Goal: Transaction & Acquisition: Purchase product/service

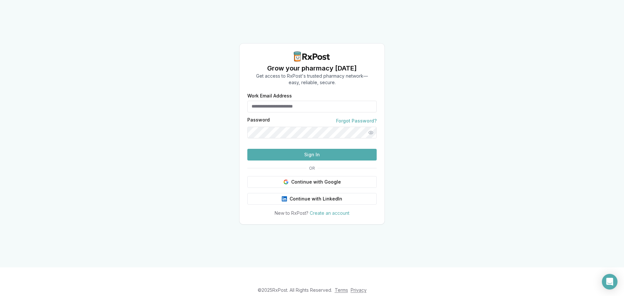
type input "**********"
click at [284, 161] on button "Sign In" at bounding box center [311, 155] width 129 height 12
click at [298, 161] on button "Sign In" at bounding box center [311, 155] width 129 height 12
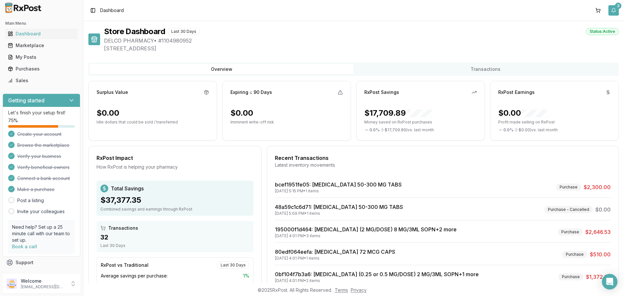
click at [612, 10] on button "3" at bounding box center [613, 10] width 10 height 10
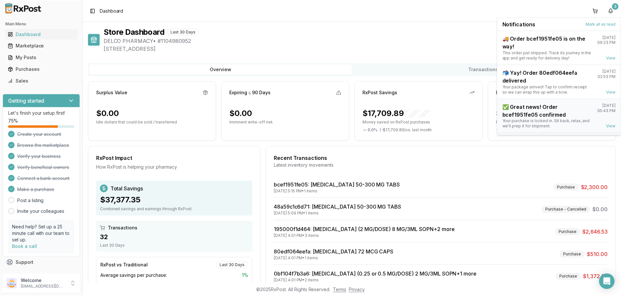
scroll to position [17, 0]
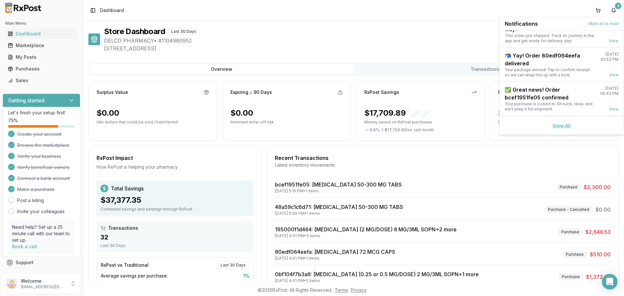
click at [557, 127] on link "View All" at bounding box center [561, 126] width 18 height 6
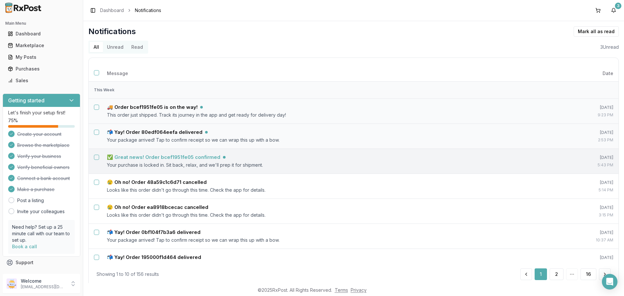
click at [174, 156] on h5 "✅ Great news! Order bcef1951fe05 confirmed" at bounding box center [163, 157] width 113 height 6
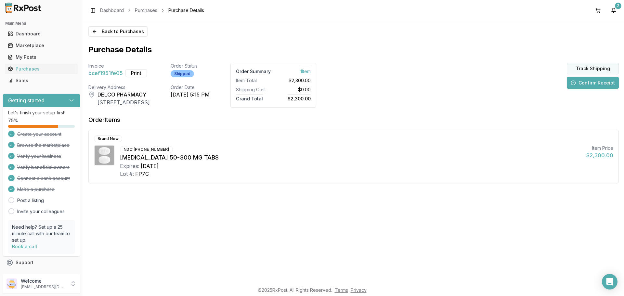
click at [594, 68] on button "Track Shipping" at bounding box center [593, 69] width 52 height 12
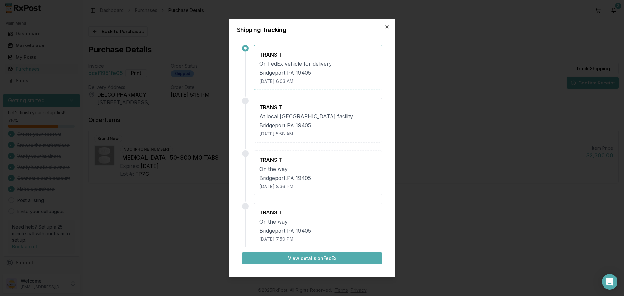
click at [310, 258] on button "View details on FedEx" at bounding box center [312, 258] width 140 height 12
click at [386, 26] on icon "button" at bounding box center [387, 26] width 3 height 3
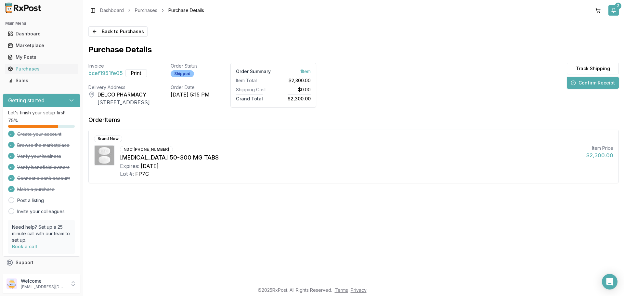
click at [613, 10] on button "2" at bounding box center [613, 10] width 10 height 10
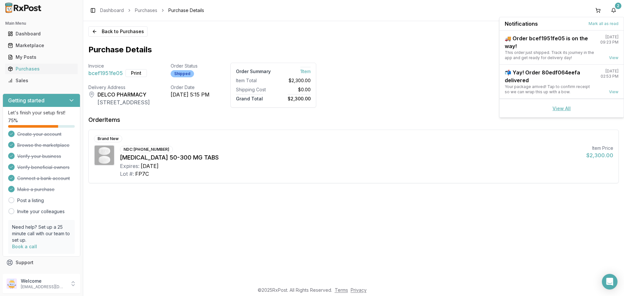
click at [560, 106] on link "View All" at bounding box center [561, 109] width 18 height 6
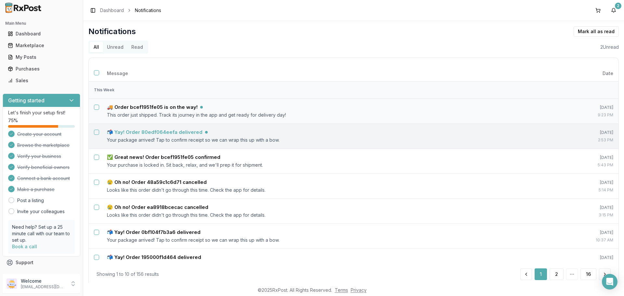
click at [162, 130] on h5 "📬 Yay! Order 80edf064eefa delivered" at bounding box center [155, 132] width 96 height 6
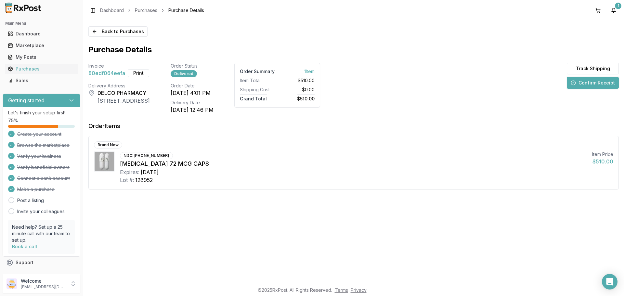
click at [597, 85] on button "Confirm Receipt" at bounding box center [593, 83] width 52 height 12
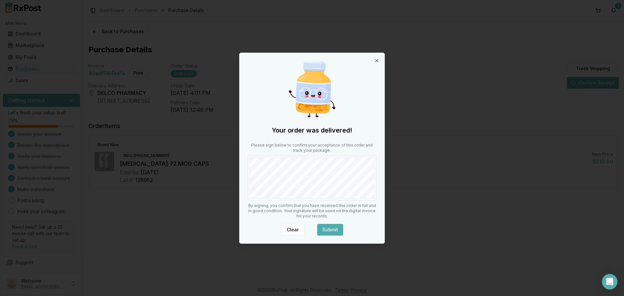
click at [328, 228] on button "Submit" at bounding box center [330, 230] width 26 height 12
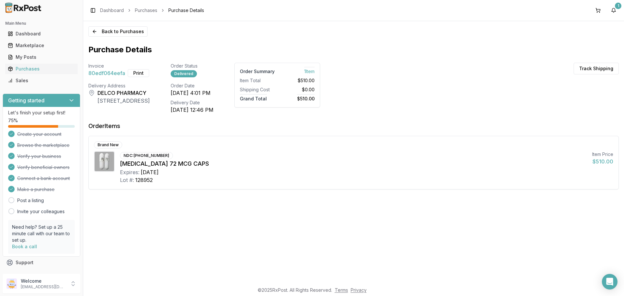
click at [135, 74] on button "Print" at bounding box center [138, 73] width 21 height 8
click at [615, 10] on button "1" at bounding box center [613, 10] width 10 height 10
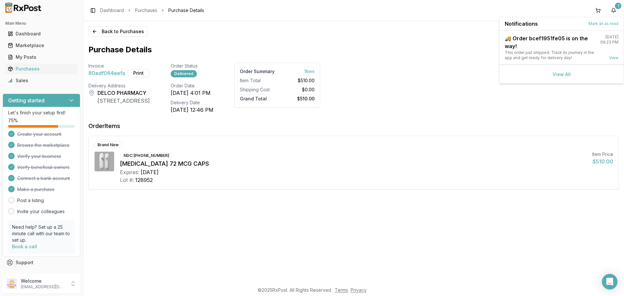
click at [562, 77] on div "View All" at bounding box center [561, 74] width 124 height 19
click at [562, 73] on link "View All" at bounding box center [561, 74] width 18 height 6
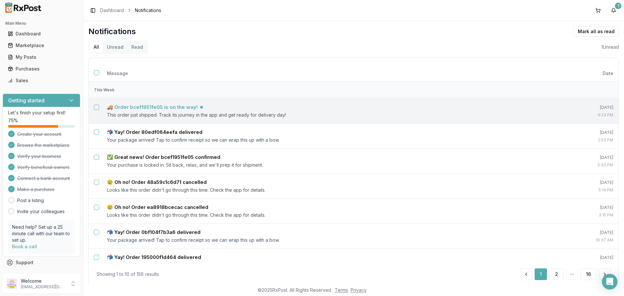
click at [163, 108] on h5 "🚚 Order bcef1951fe05 is on the way!" at bounding box center [152, 107] width 91 height 6
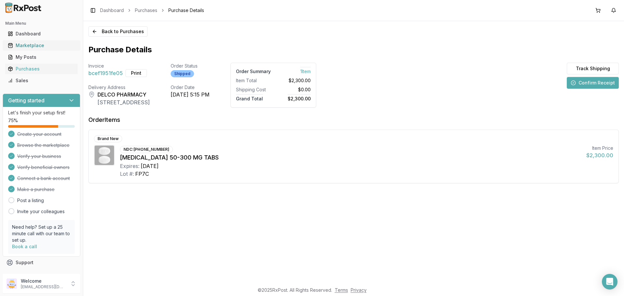
click at [34, 45] on div "Marketplace" at bounding box center [41, 45] width 67 height 6
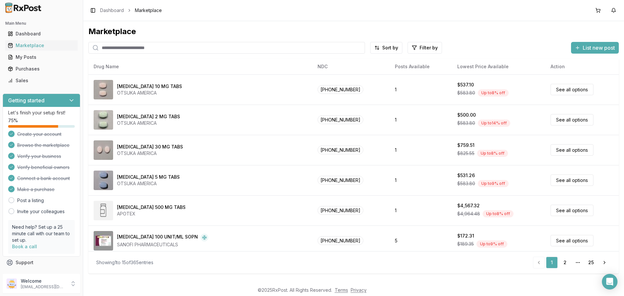
click at [148, 50] on input "search" at bounding box center [226, 48] width 277 height 12
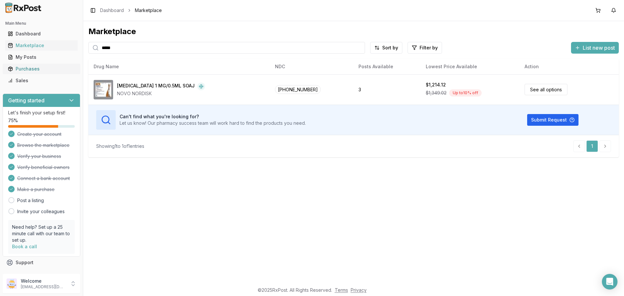
type input "*****"
click at [27, 70] on div "Purchases" at bounding box center [41, 69] width 67 height 6
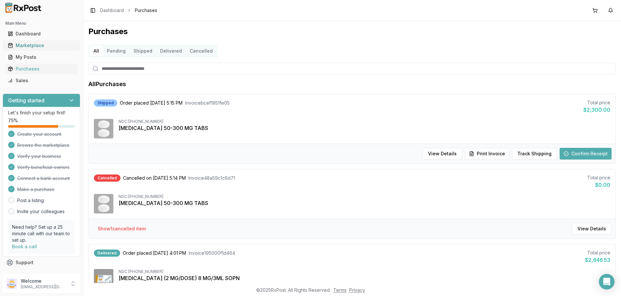
click at [22, 42] on link "Marketplace" at bounding box center [41, 46] width 72 height 12
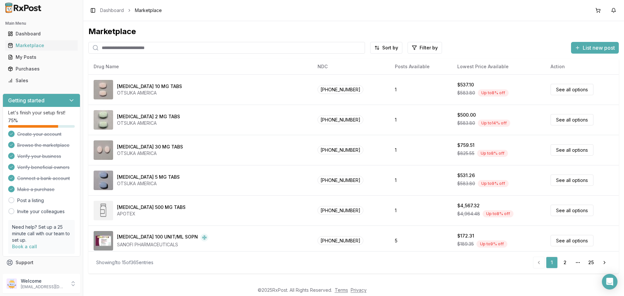
click at [143, 49] on input "search" at bounding box center [226, 48] width 277 height 12
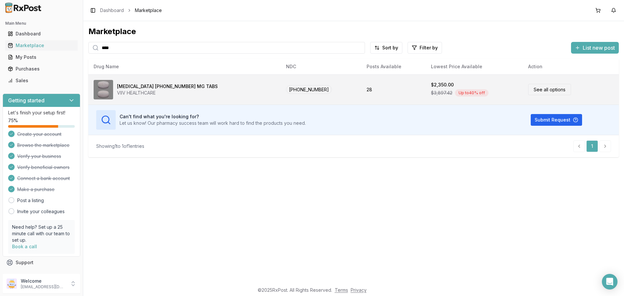
type input "****"
click at [528, 88] on link "See all options" at bounding box center [549, 89] width 43 height 11
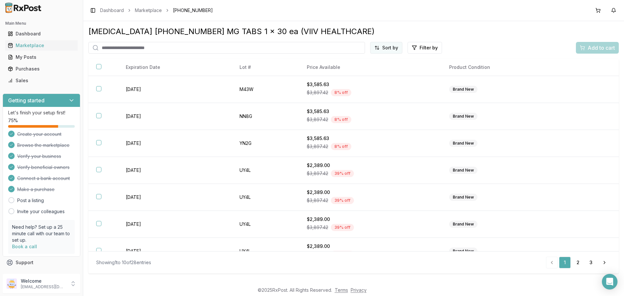
click at [387, 45] on html "Main Menu Dashboard Marketplace My Posts Purchases Sales Getting started Let's …" at bounding box center [312, 148] width 624 height 296
click at [365, 73] on div "Price (Low to High)" at bounding box center [371, 72] width 62 height 10
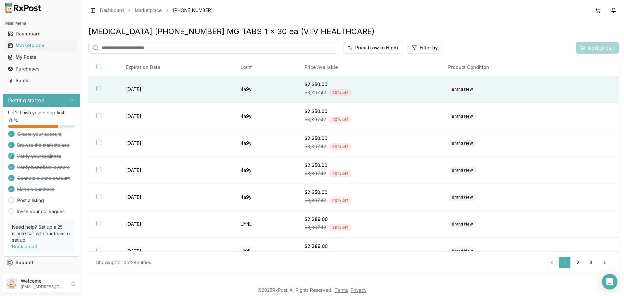
click at [95, 87] on th at bounding box center [103, 89] width 30 height 27
click at [590, 48] on span "Add to cart" at bounding box center [600, 48] width 27 height 8
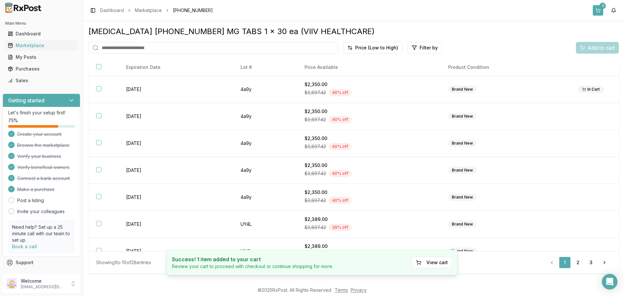
click at [598, 10] on button "1" at bounding box center [598, 10] width 10 height 10
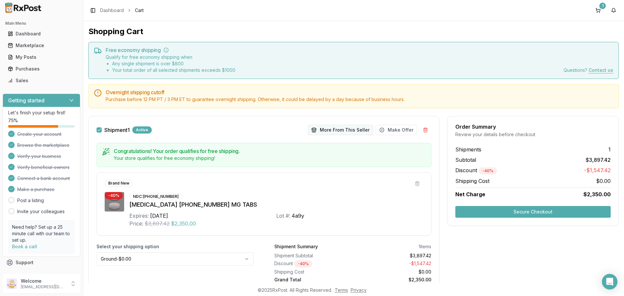
click at [327, 131] on button "More From This Seller" at bounding box center [340, 130] width 65 height 10
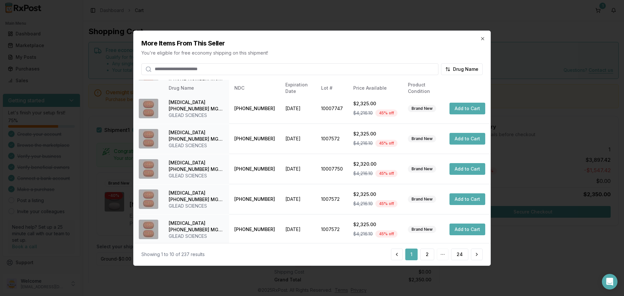
scroll to position [155, 0]
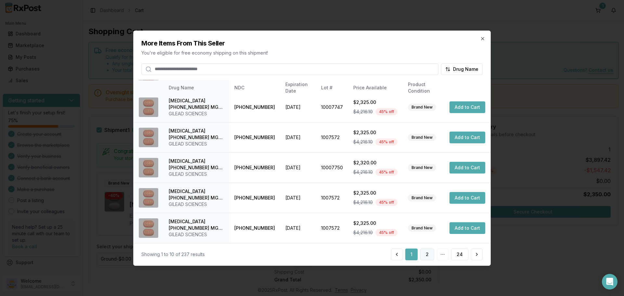
click at [425, 254] on button "2" at bounding box center [427, 255] width 14 height 12
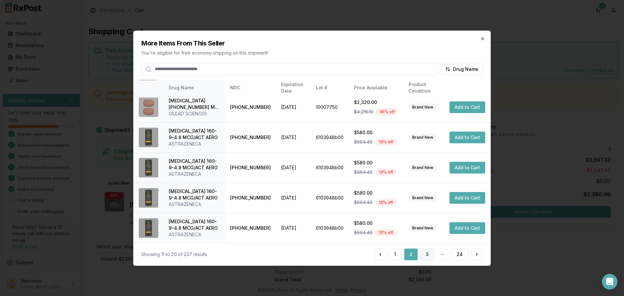
click at [428, 255] on button "3" at bounding box center [427, 255] width 14 height 12
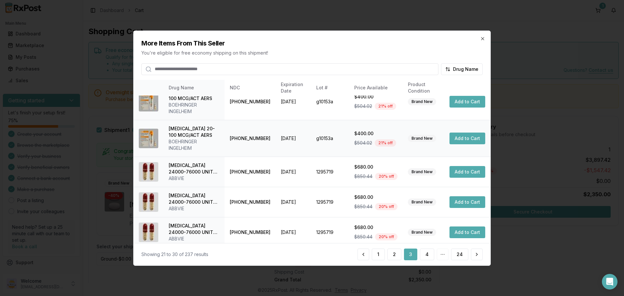
scroll to position [174, 0]
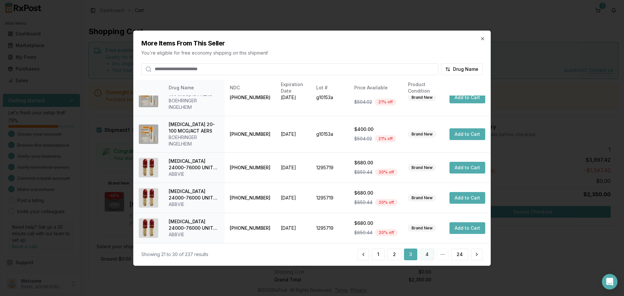
click at [428, 253] on button "4" at bounding box center [427, 255] width 14 height 12
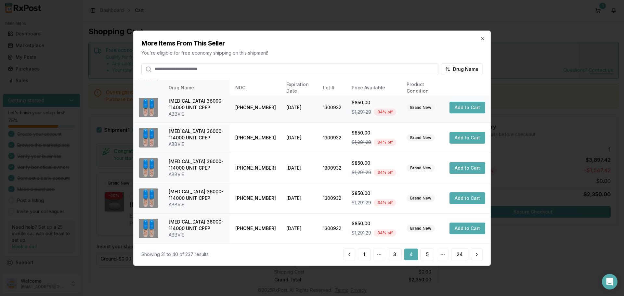
scroll to position [155, 0]
click at [430, 255] on button "5" at bounding box center [427, 255] width 14 height 12
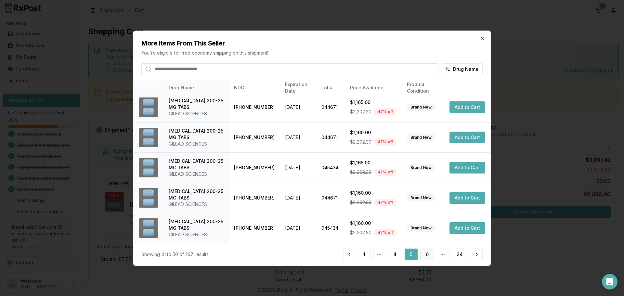
click at [430, 254] on button "6" at bounding box center [427, 255] width 14 height 12
click at [422, 253] on button "7" at bounding box center [427, 255] width 14 height 12
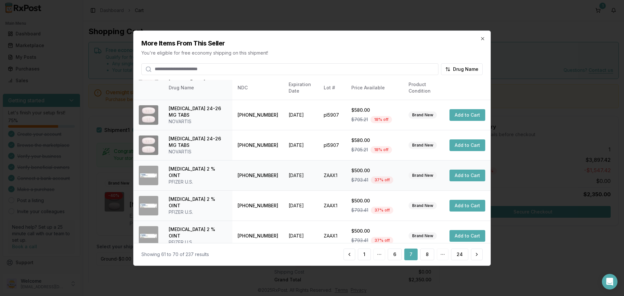
scroll to position [161, 0]
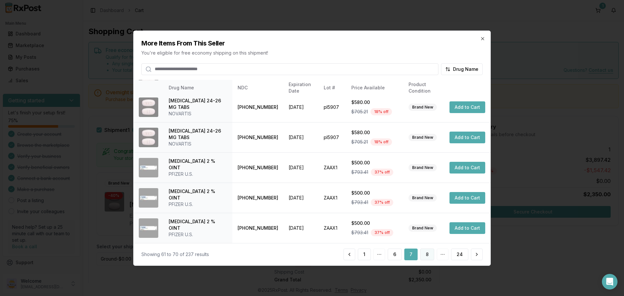
click at [430, 255] on button "8" at bounding box center [427, 255] width 14 height 12
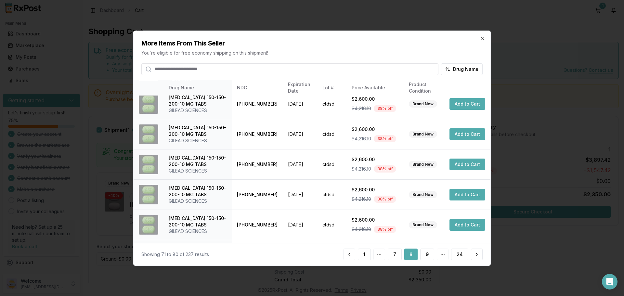
scroll to position [155, 0]
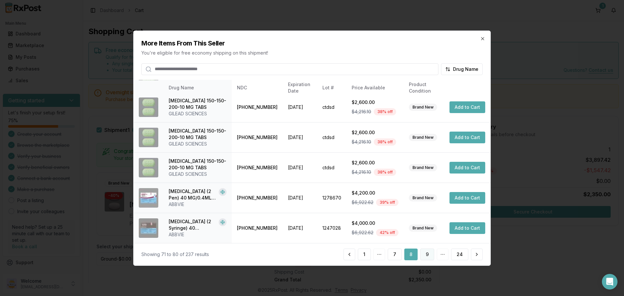
click at [428, 255] on button "9" at bounding box center [427, 255] width 14 height 12
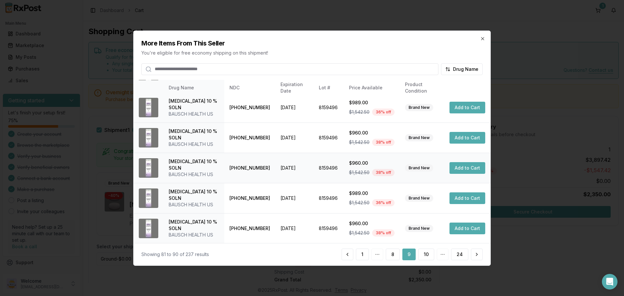
scroll to position [181, 0]
click at [425, 253] on button "10" at bounding box center [426, 255] width 16 height 12
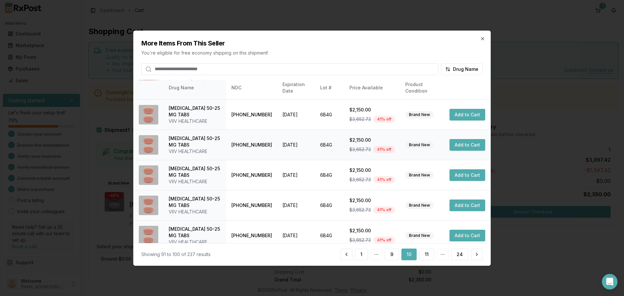
scroll to position [155, 0]
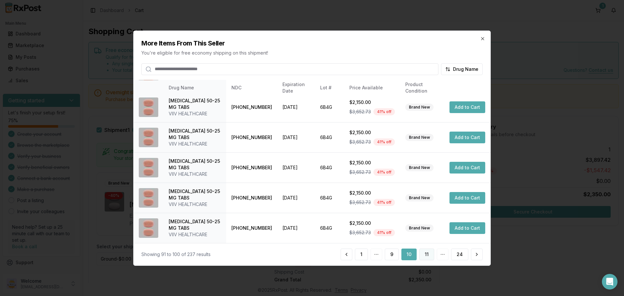
click at [429, 254] on button "11" at bounding box center [426, 255] width 15 height 12
click at [426, 255] on button "12" at bounding box center [426, 255] width 16 height 12
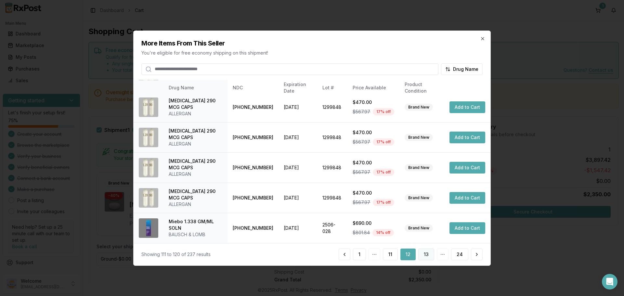
click at [425, 254] on button "13" at bounding box center [426, 255] width 16 height 12
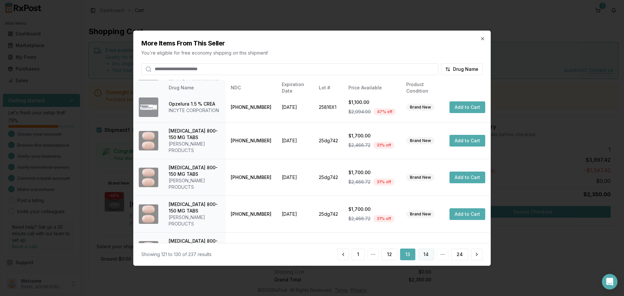
click at [427, 254] on button "14" at bounding box center [426, 255] width 16 height 12
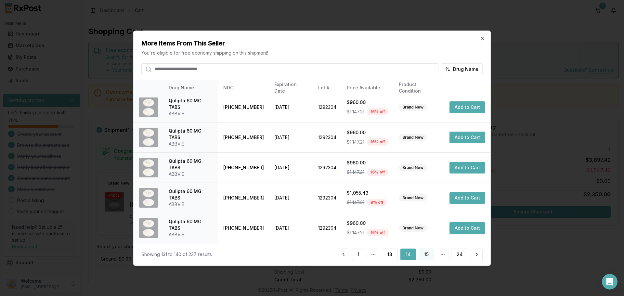
click at [429, 257] on button "15" at bounding box center [426, 255] width 16 height 12
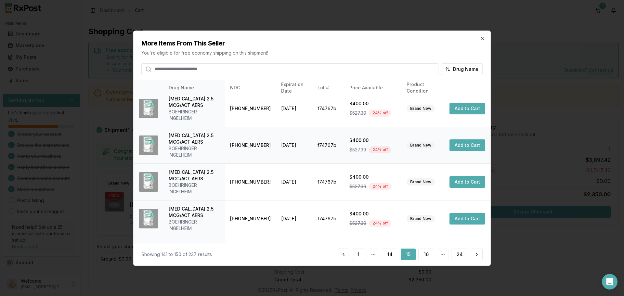
scroll to position [194, 0]
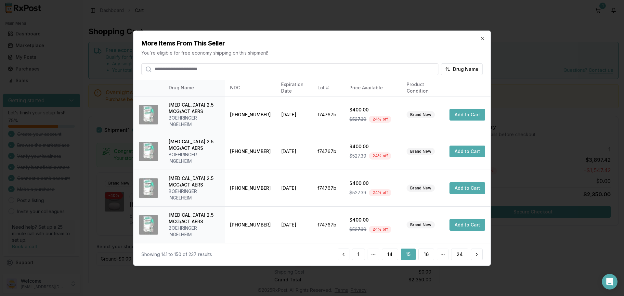
click at [425, 248] on div "Showing 141 to 150 of 237 results 1 14 15 16 24" at bounding box center [312, 254] width 357 height 22
click at [426, 255] on button "16" at bounding box center [426, 255] width 16 height 12
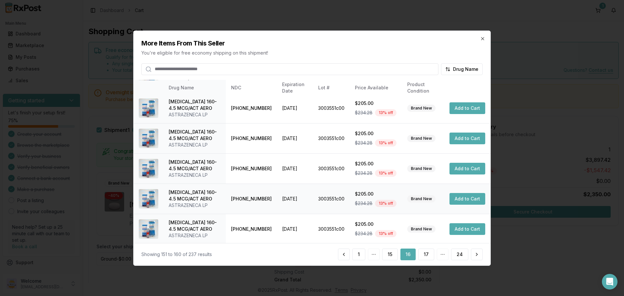
scroll to position [161, 0]
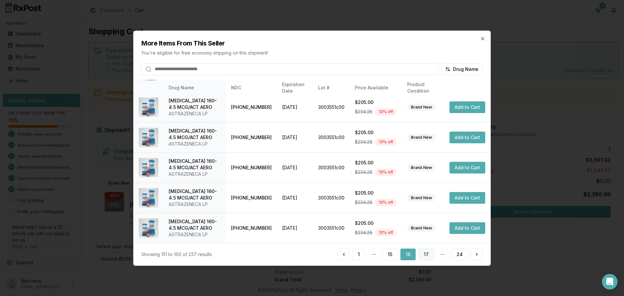
click at [428, 257] on button "17" at bounding box center [426, 255] width 16 height 12
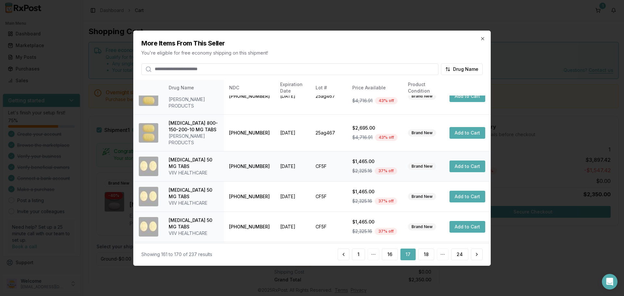
scroll to position [155, 0]
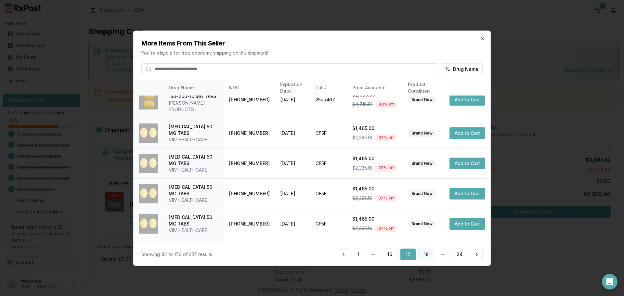
click at [424, 253] on button "18" at bounding box center [426, 255] width 16 height 12
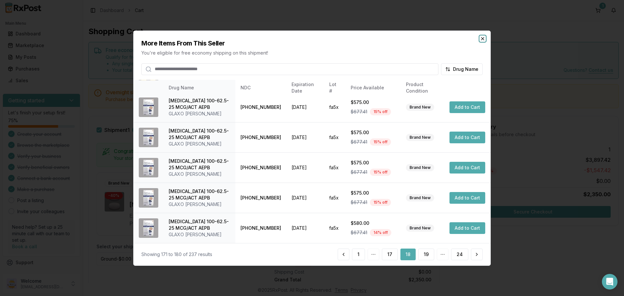
click at [481, 39] on icon "button" at bounding box center [482, 38] width 5 height 5
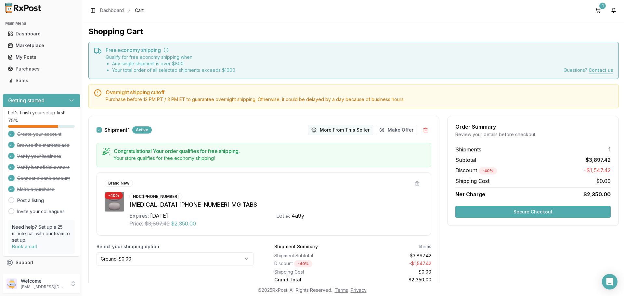
click at [325, 131] on button "More From This Seller" at bounding box center [340, 130] width 65 height 10
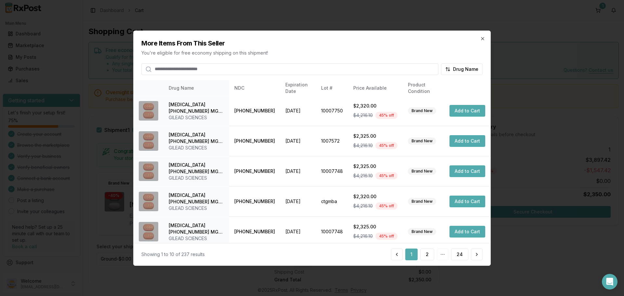
click at [481, 44] on h2 "More Items From This Seller" at bounding box center [311, 42] width 341 height 9
click at [482, 39] on icon "button" at bounding box center [482, 38] width 3 height 3
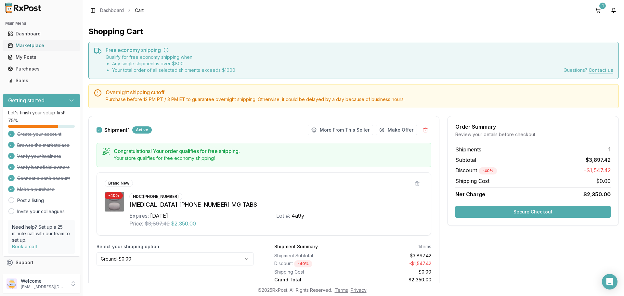
drag, startPoint x: 27, startPoint y: 45, endPoint x: 39, endPoint y: 49, distance: 12.7
click at [27, 45] on div "Marketplace" at bounding box center [41, 45] width 67 height 6
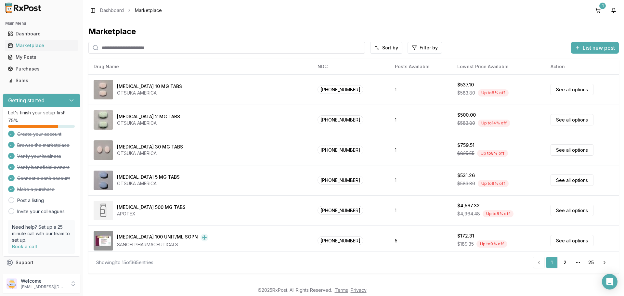
click at [158, 47] on input "search" at bounding box center [226, 48] width 277 height 12
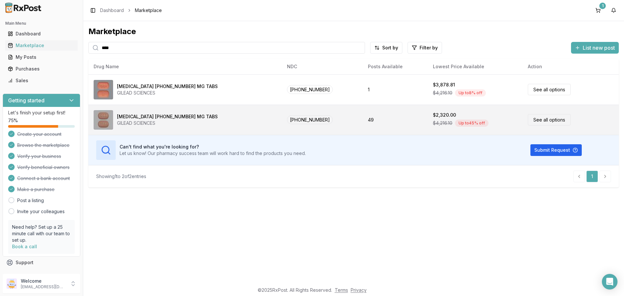
type input "****"
click at [134, 119] on div "[MEDICAL_DATA] [PHONE_NUMBER] MG TABS" at bounding box center [167, 116] width 101 height 6
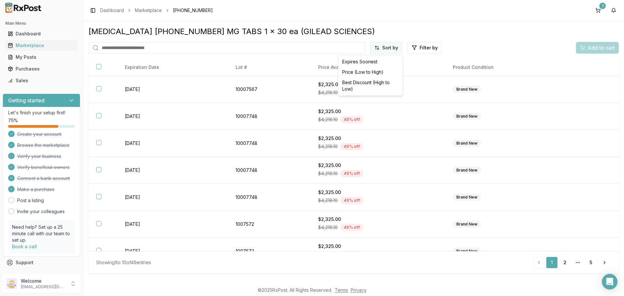
click at [397, 48] on html "Main Menu Dashboard Marketplace My Posts Purchases Sales Getting started Let's …" at bounding box center [312, 148] width 624 height 296
click at [366, 71] on div "Price (Low to High)" at bounding box center [371, 72] width 62 height 10
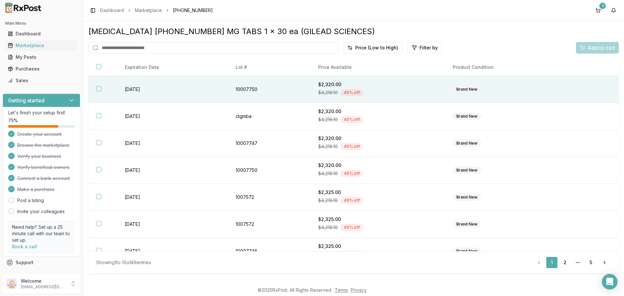
click at [99, 91] on button "button" at bounding box center [98, 88] width 5 height 5
click at [596, 47] on span "Add to cart" at bounding box center [600, 48] width 27 height 8
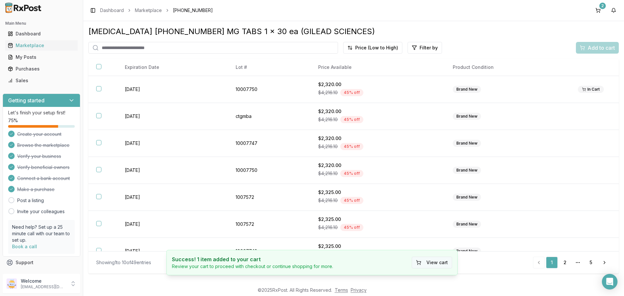
click at [433, 264] on button "View cart" at bounding box center [432, 263] width 40 height 12
click at [426, 263] on button "View cart" at bounding box center [432, 263] width 40 height 12
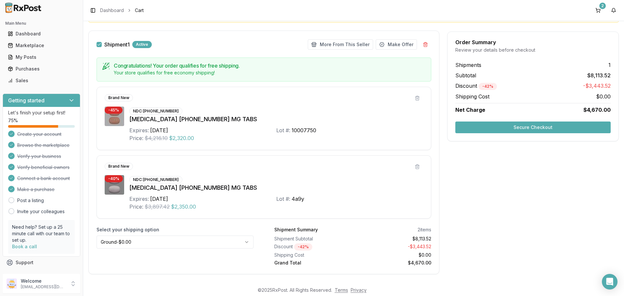
scroll to position [95, 0]
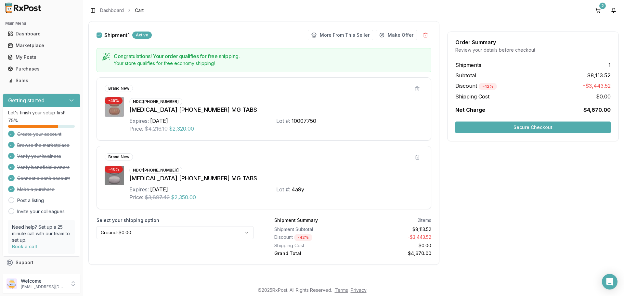
click at [525, 127] on button "Secure Checkout" at bounding box center [532, 128] width 155 height 12
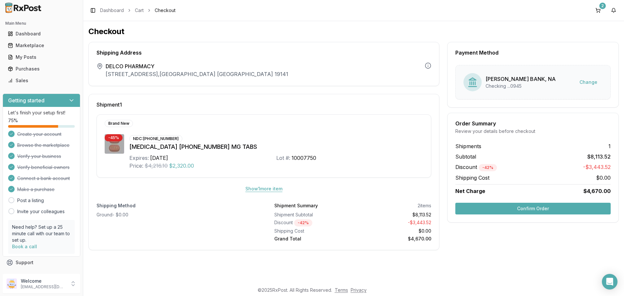
click at [249, 188] on button "Show 1 more item" at bounding box center [263, 189] width 47 height 12
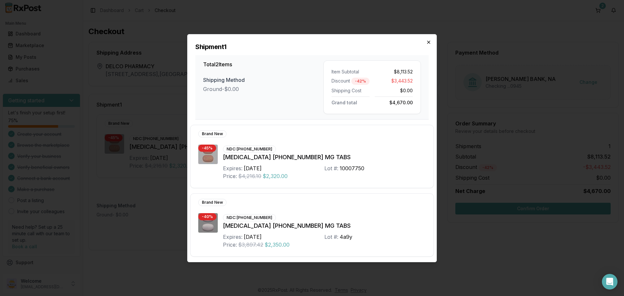
click at [428, 41] on icon "button" at bounding box center [428, 42] width 5 height 5
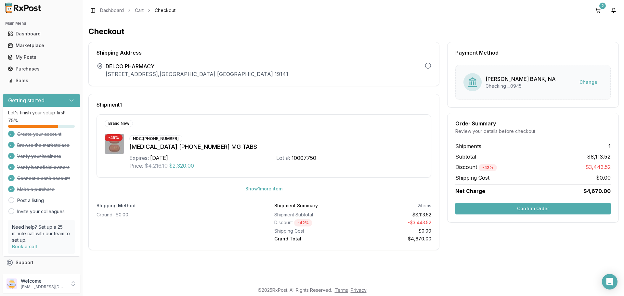
click at [531, 208] on button "Confirm Order" at bounding box center [532, 209] width 155 height 12
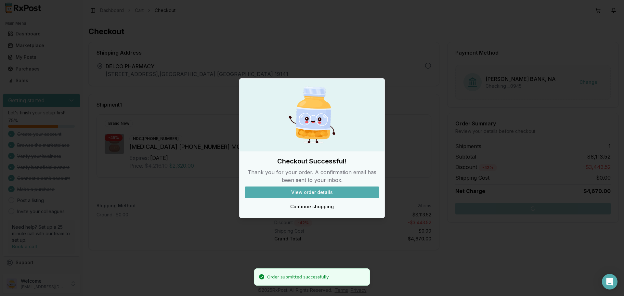
click at [317, 192] on button "View order details" at bounding box center [312, 193] width 135 height 12
